Goal: Task Accomplishment & Management: Manage account settings

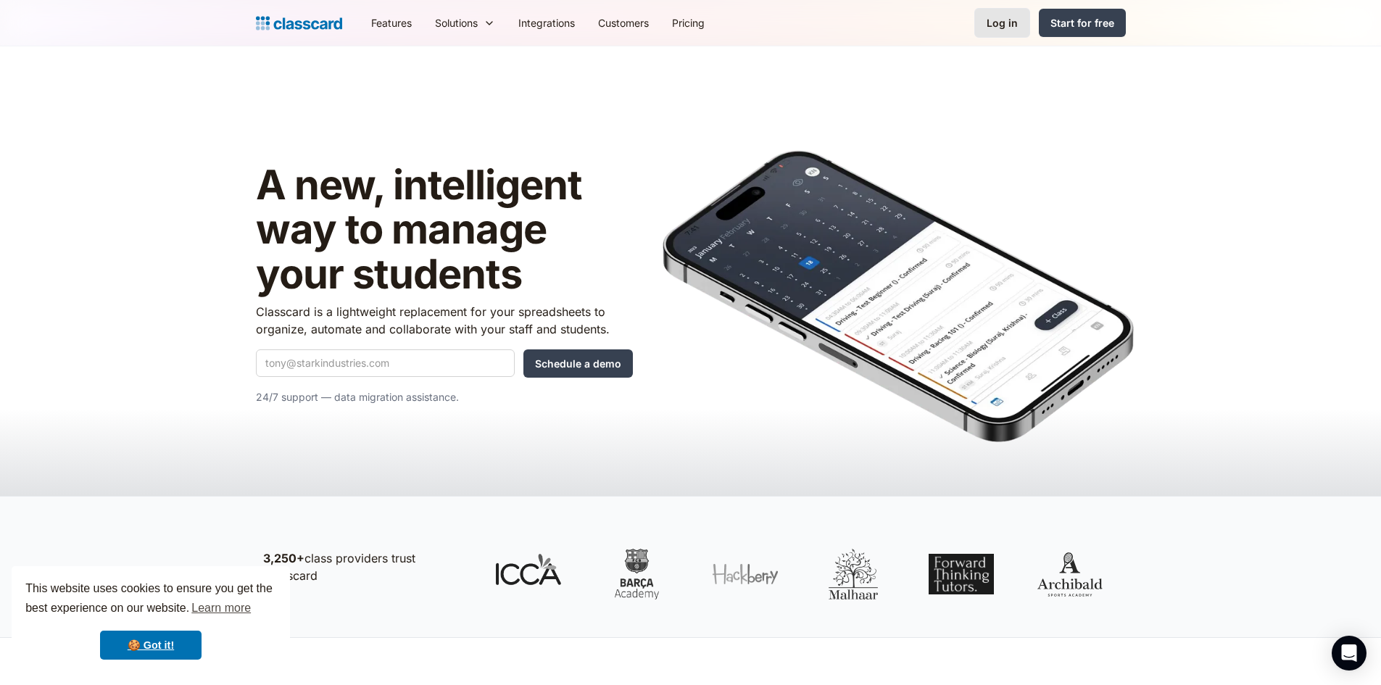
click at [1006, 20] on div "Log in" at bounding box center [1002, 22] width 31 height 15
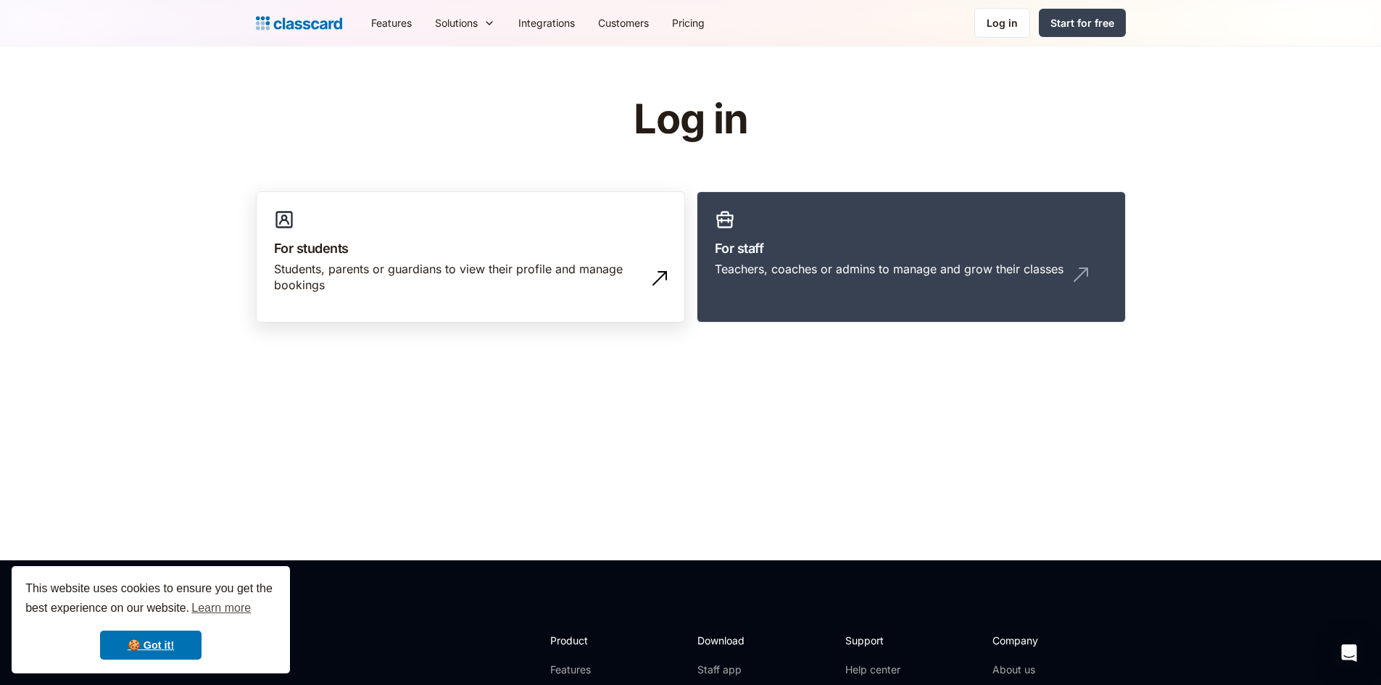
click at [525, 247] on h3 "For students" at bounding box center [470, 249] width 393 height 20
